Goal: Information Seeking & Learning: Find specific fact

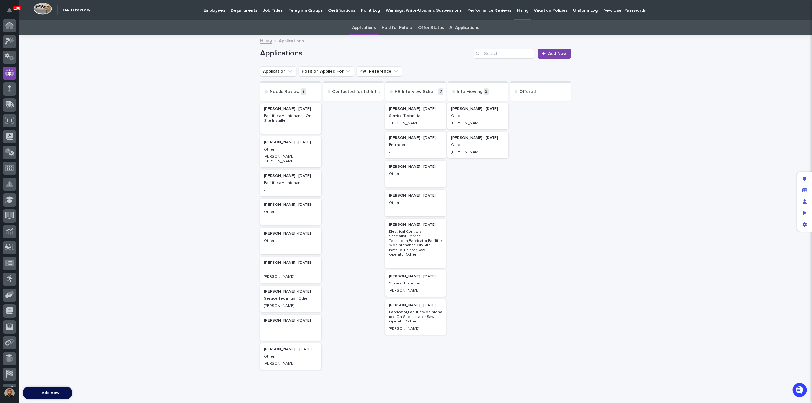
scroll to position [44, 0]
click at [287, 115] on p "Facilities/Maintenance,On-Site Installer" at bounding box center [291, 118] width 54 height 9
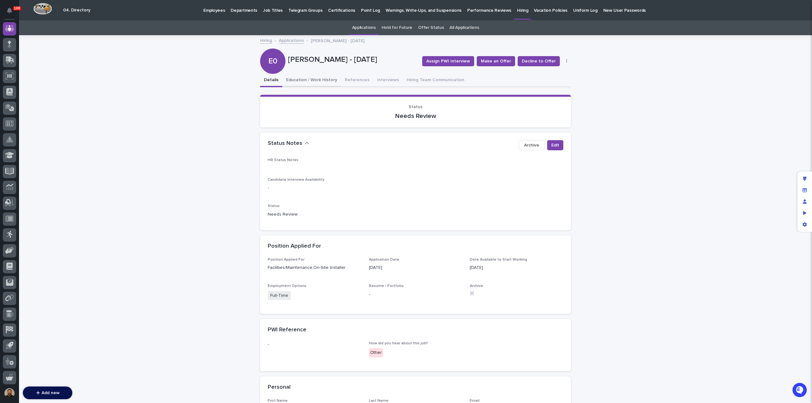
click at [319, 82] on button "Education / Work History" at bounding box center [311, 80] width 59 height 13
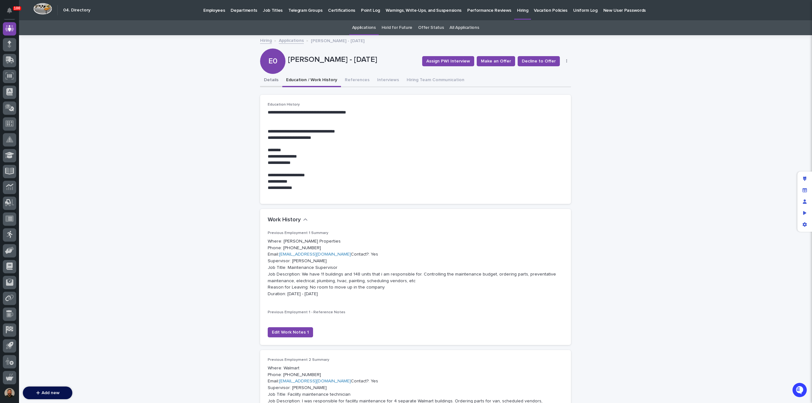
click at [263, 81] on button "Details" at bounding box center [271, 80] width 22 height 13
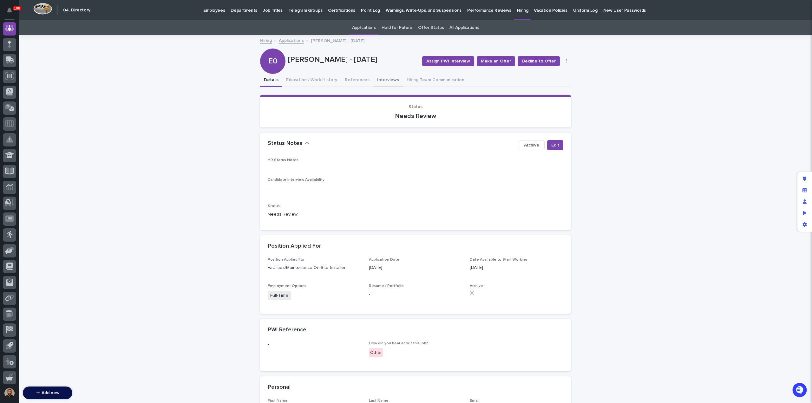
click at [378, 82] on button "Interviews" at bounding box center [387, 80] width 29 height 13
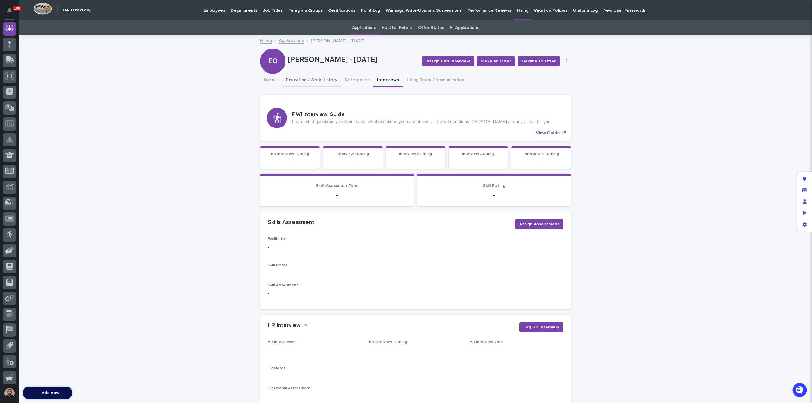
click at [321, 79] on button "Education / Work History" at bounding box center [311, 80] width 59 height 13
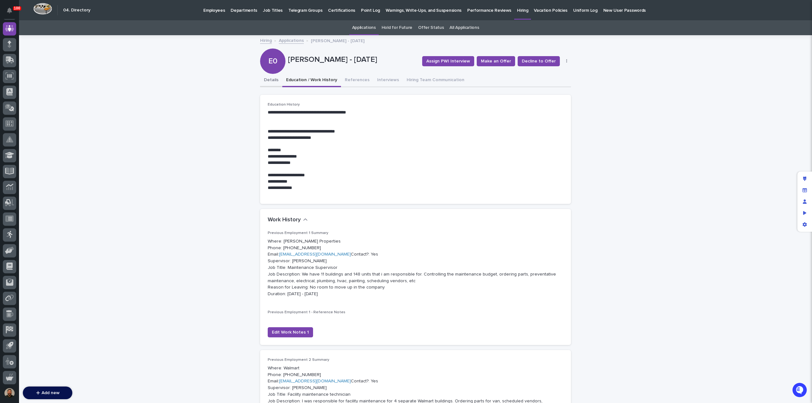
click at [265, 81] on button "Details" at bounding box center [271, 80] width 22 height 13
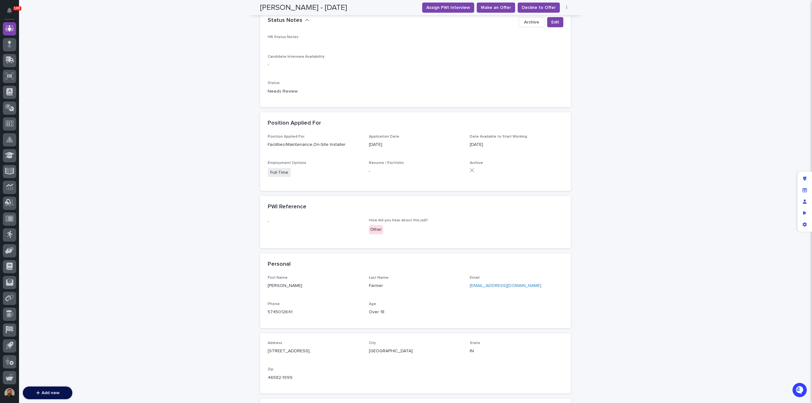
scroll to position [123, 0]
click at [479, 283] on link "[EMAIL_ADDRESS][DOMAIN_NAME]" at bounding box center [506, 285] width 72 height 4
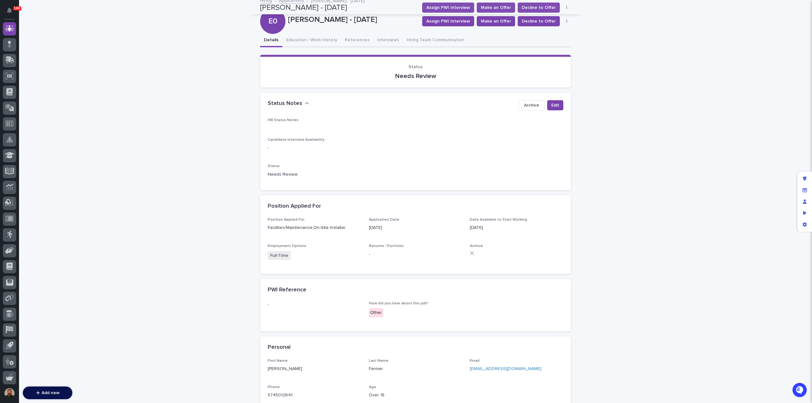
scroll to position [0, 0]
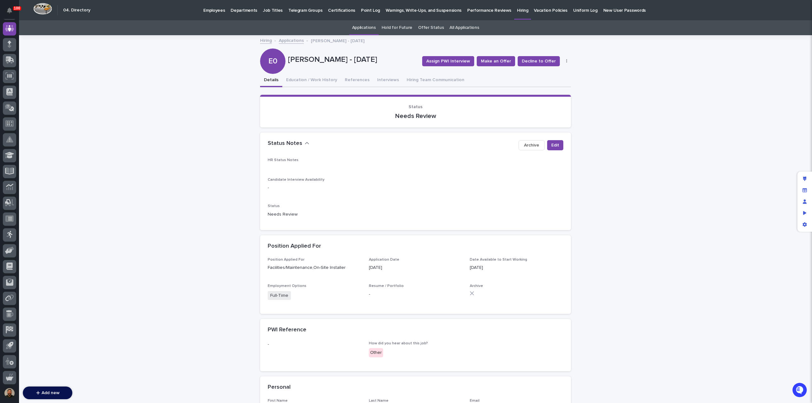
click at [283, 41] on link "Applications" at bounding box center [291, 39] width 25 height 7
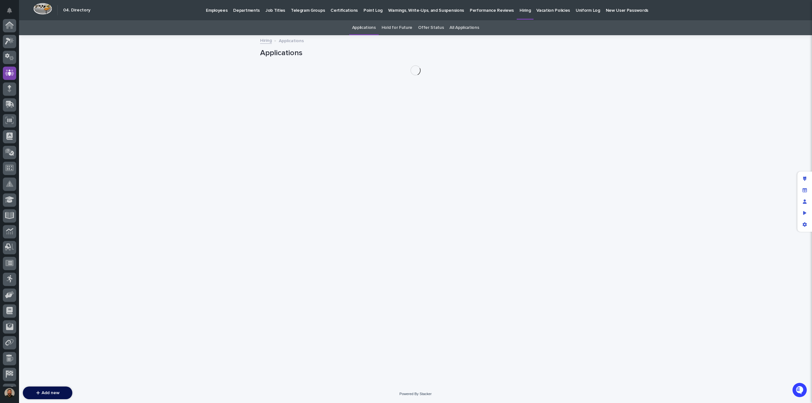
scroll to position [44, 0]
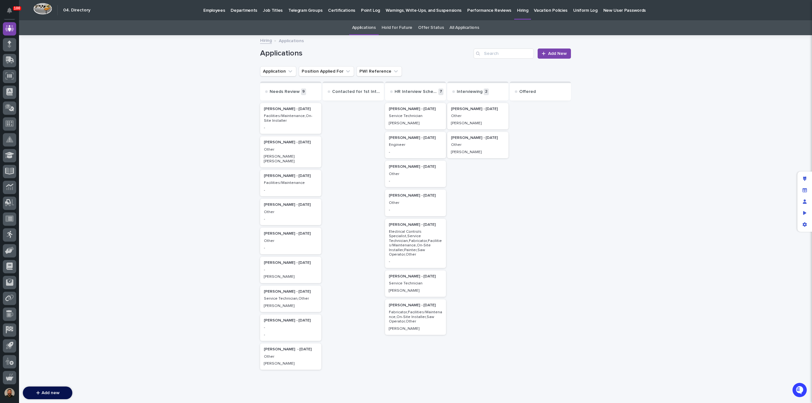
click at [278, 149] on p "Other" at bounding box center [291, 149] width 54 height 4
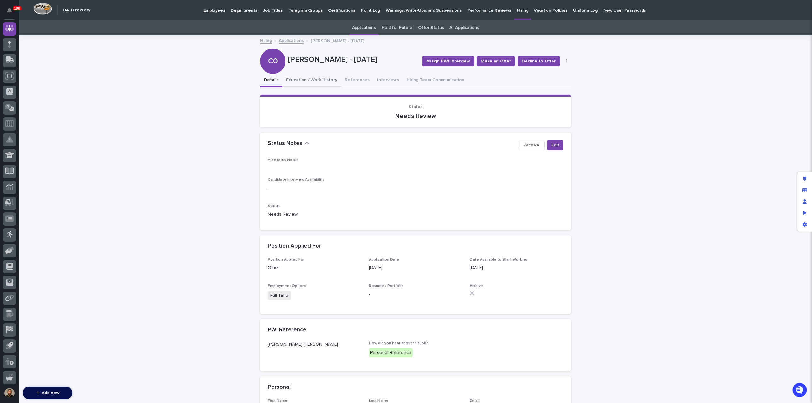
click at [312, 82] on button "Education / Work History" at bounding box center [311, 80] width 59 height 13
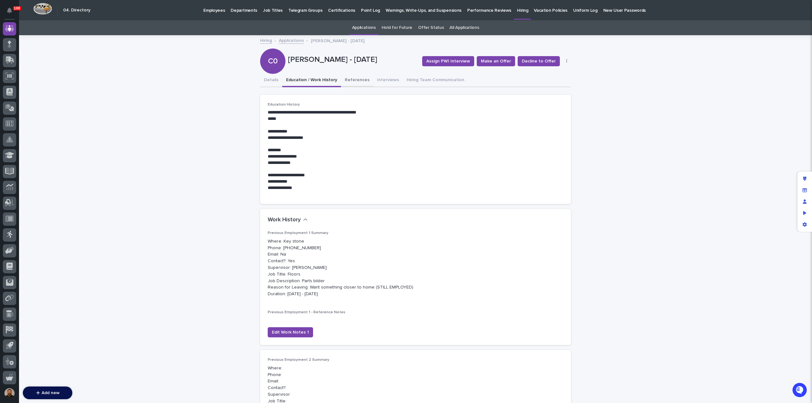
click at [346, 83] on button "References" at bounding box center [357, 80] width 32 height 13
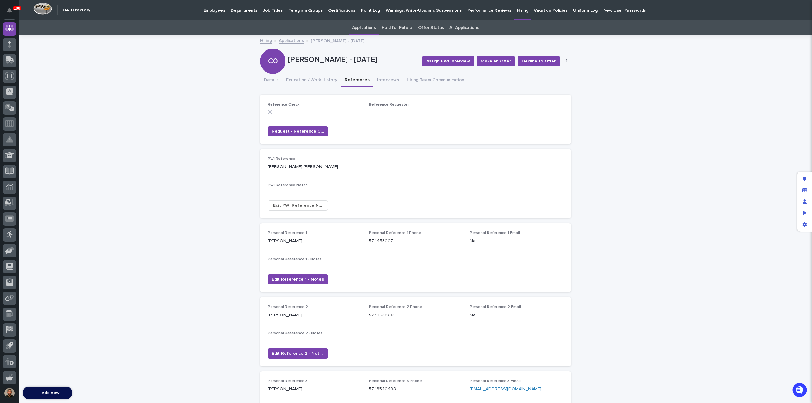
click at [291, 42] on link "Applications" at bounding box center [291, 39] width 25 height 7
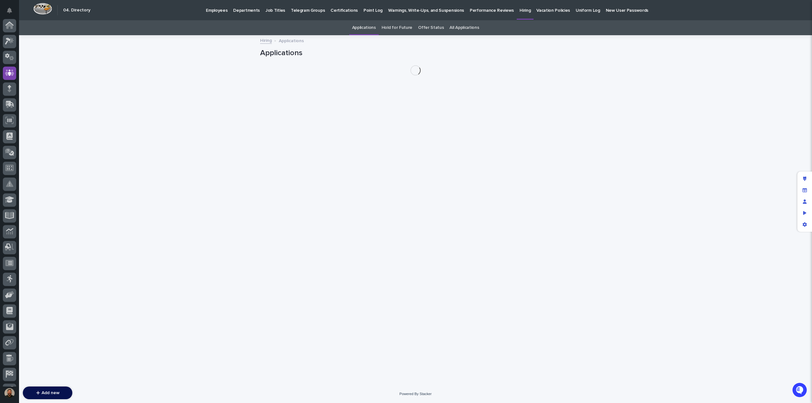
scroll to position [44, 0]
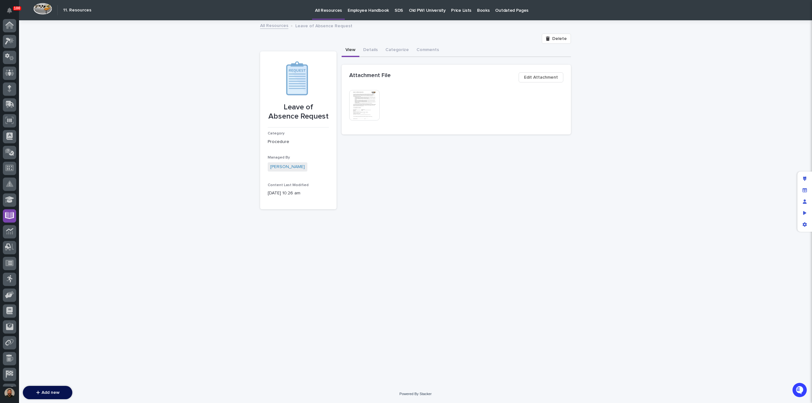
scroll to position [44, 0]
click at [11, 29] on icon at bounding box center [10, 28] width 4 height 6
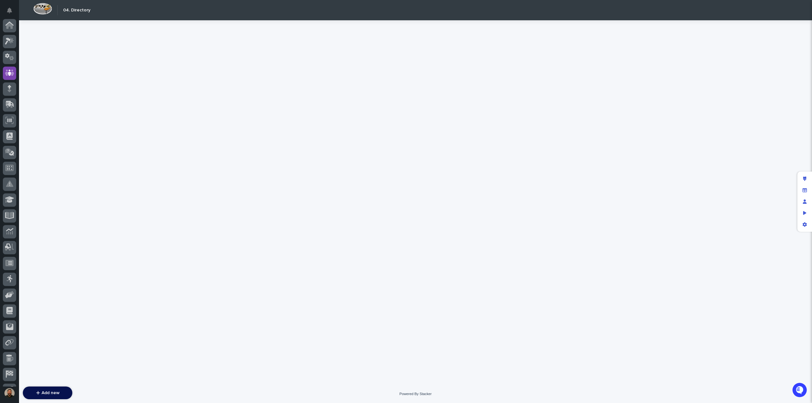
scroll to position [44, 0]
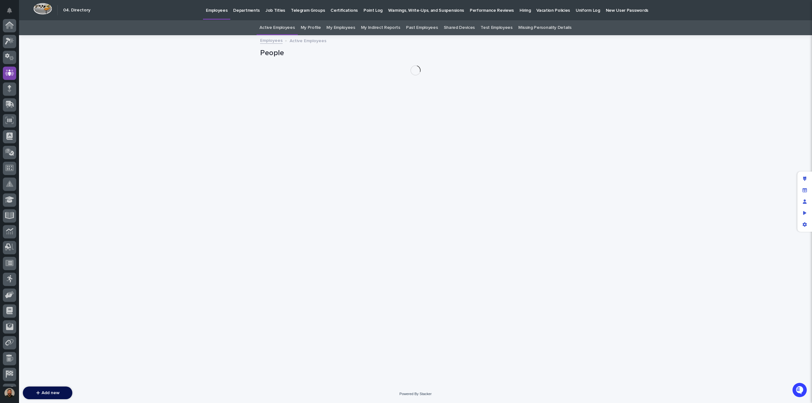
scroll to position [44, 0]
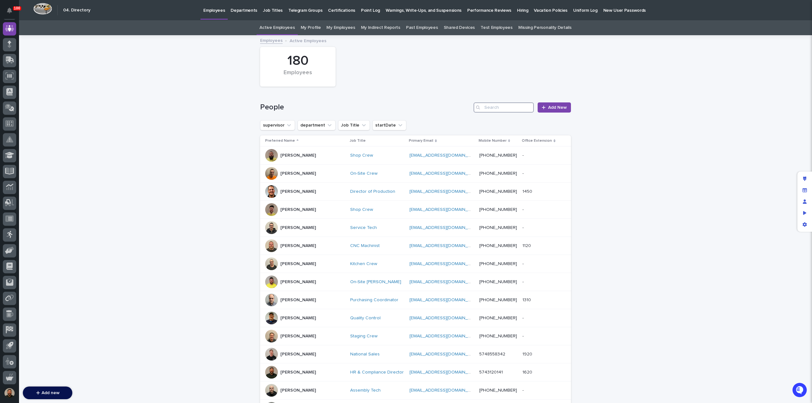
click at [505, 104] on input "Search" at bounding box center [503, 107] width 60 height 10
type input "micah"
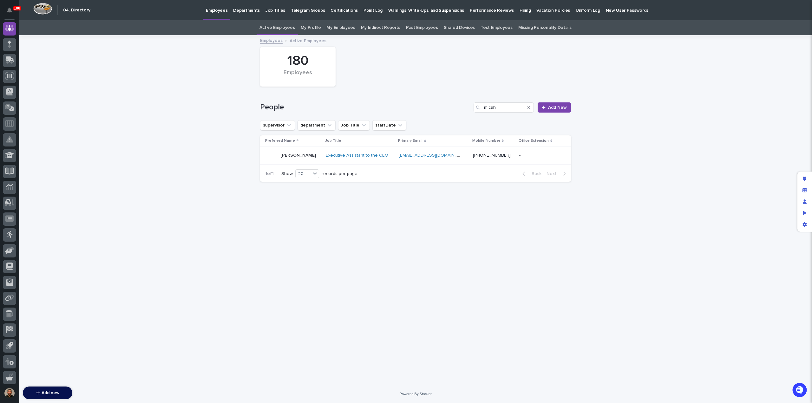
click at [290, 158] on p "Micah Hershberger" at bounding box center [298, 155] width 36 height 5
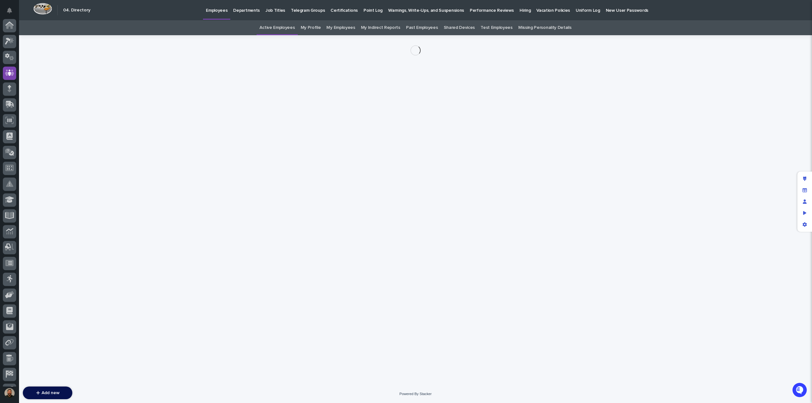
scroll to position [44, 0]
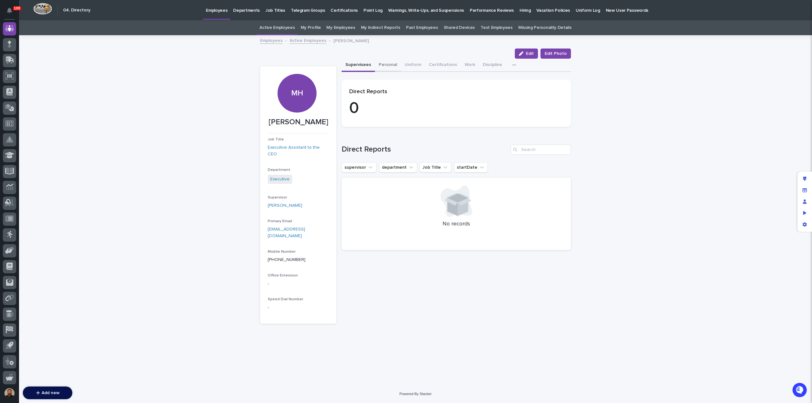
click at [386, 62] on button "Personal" at bounding box center [388, 65] width 26 height 13
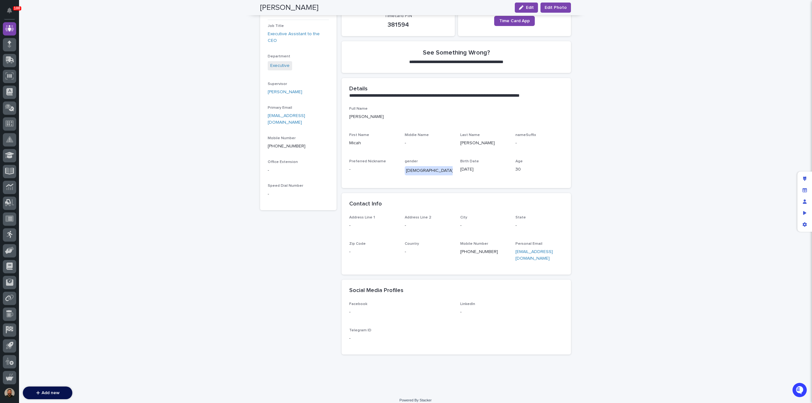
scroll to position [114, 0]
click at [531, 9] on span "Edit" at bounding box center [530, 7] width 8 height 4
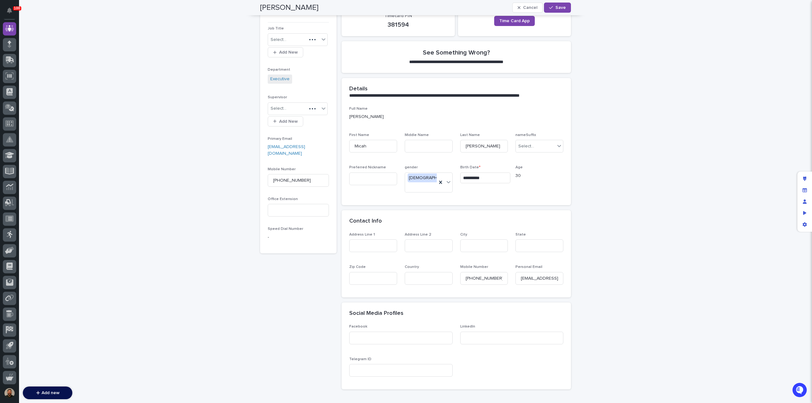
scroll to position [127, 0]
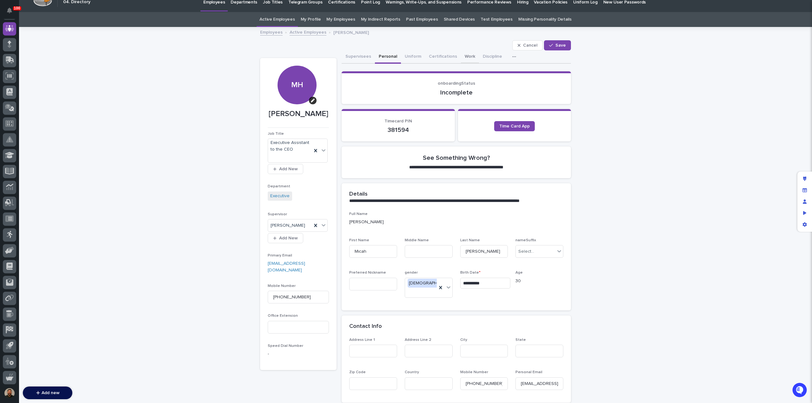
click at [461, 55] on button "Work" at bounding box center [470, 56] width 18 height 13
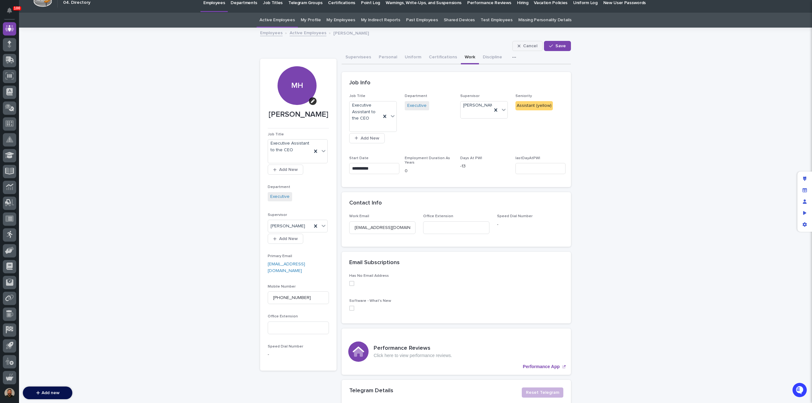
click at [534, 46] on span "Cancel" at bounding box center [530, 46] width 14 height 4
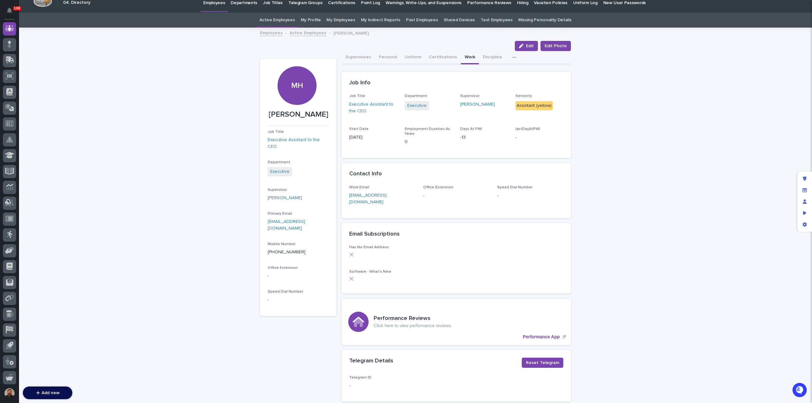
drag, startPoint x: 384, startPoint y: 55, endPoint x: 419, endPoint y: 64, distance: 35.5
click at [384, 55] on button "Personal" at bounding box center [388, 57] width 26 height 13
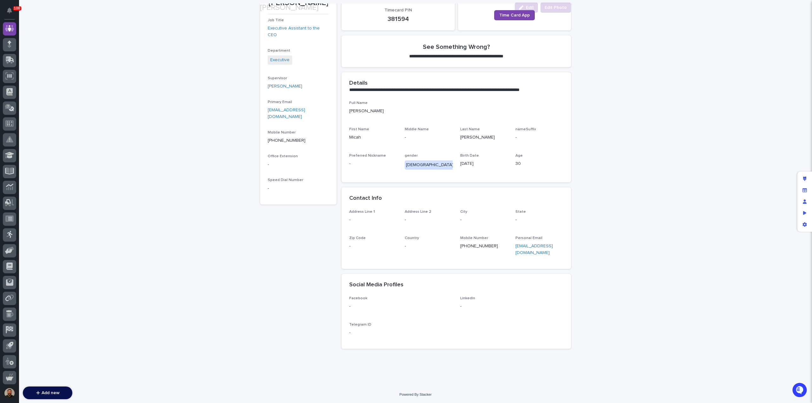
scroll to position [120, 0]
